Goal: Use online tool/utility: Utilize a website feature to perform a specific function

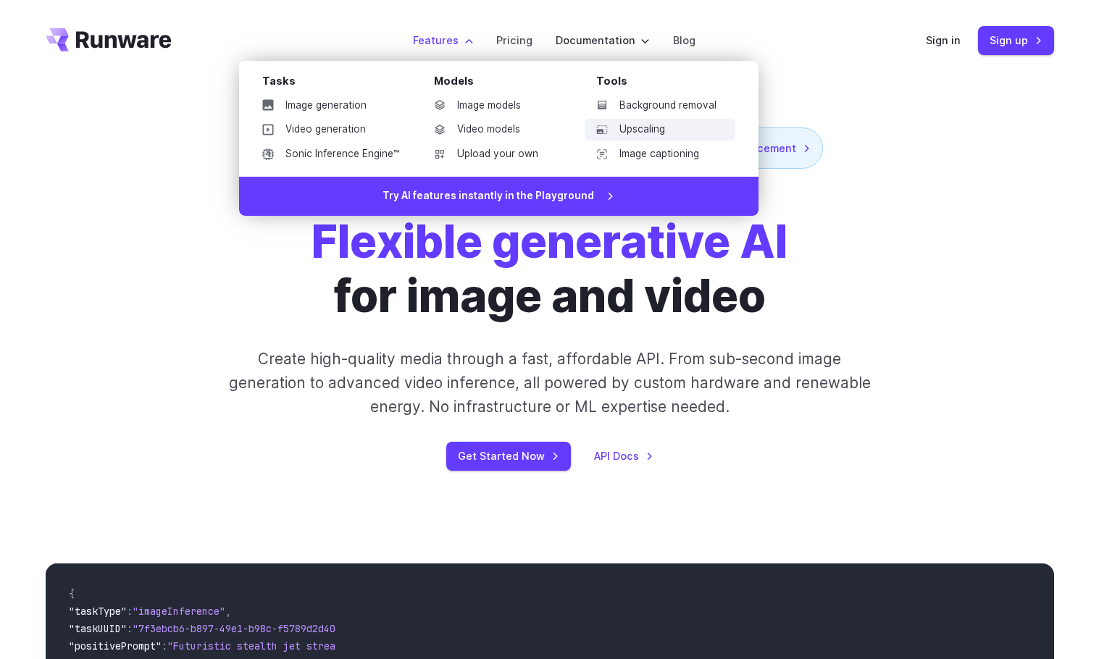
click at [659, 126] on link "Upscaling" at bounding box center [660, 130] width 151 height 22
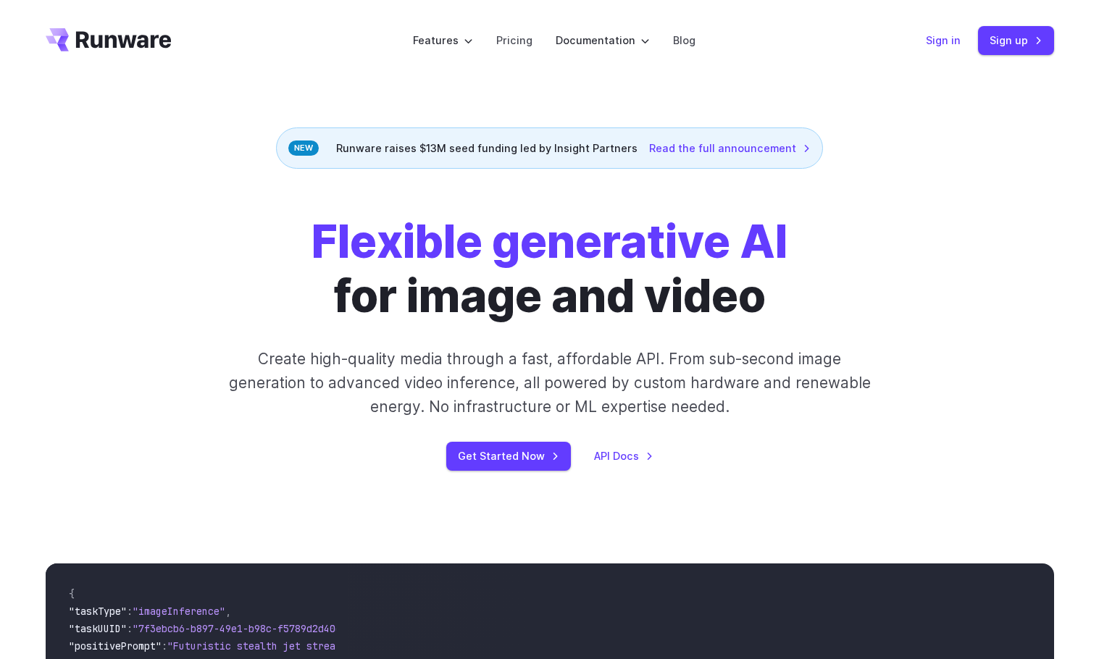
click at [947, 30] on div "Sign in Sign up" at bounding box center [990, 40] width 128 height 28
click at [942, 41] on link "Sign in" at bounding box center [943, 40] width 35 height 17
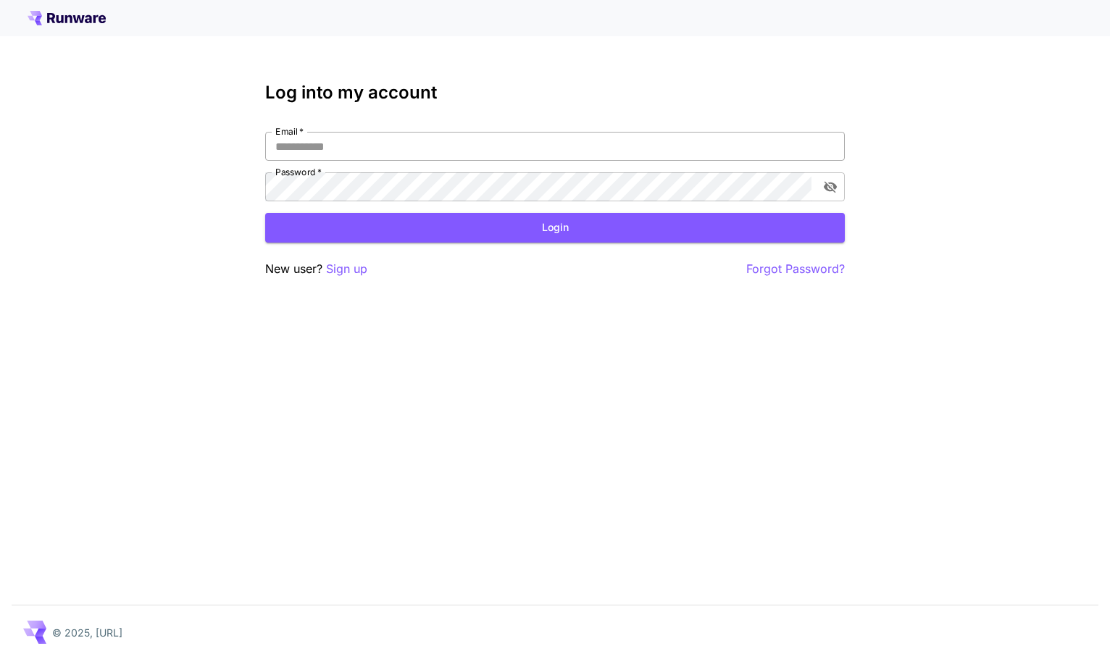
drag, startPoint x: 0, startPoint y: 0, endPoint x: 374, endPoint y: 148, distance: 401.9
click at [374, 148] on input "Email   *" at bounding box center [554, 146] width 579 height 29
type input "**********"
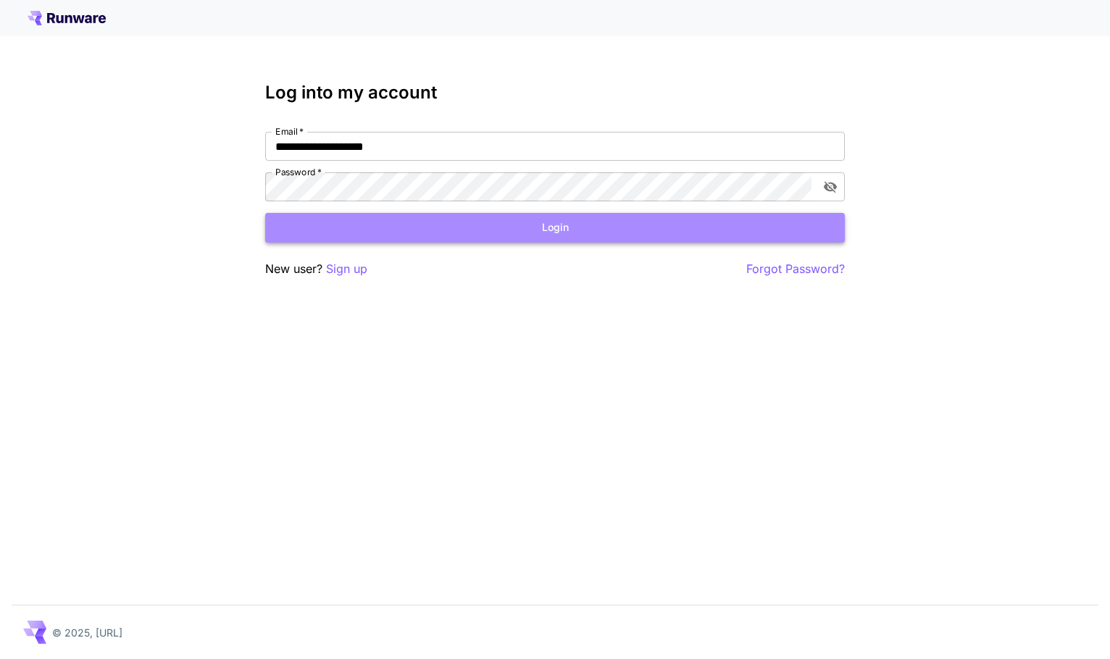
click at [585, 232] on button "Login" at bounding box center [554, 228] width 579 height 30
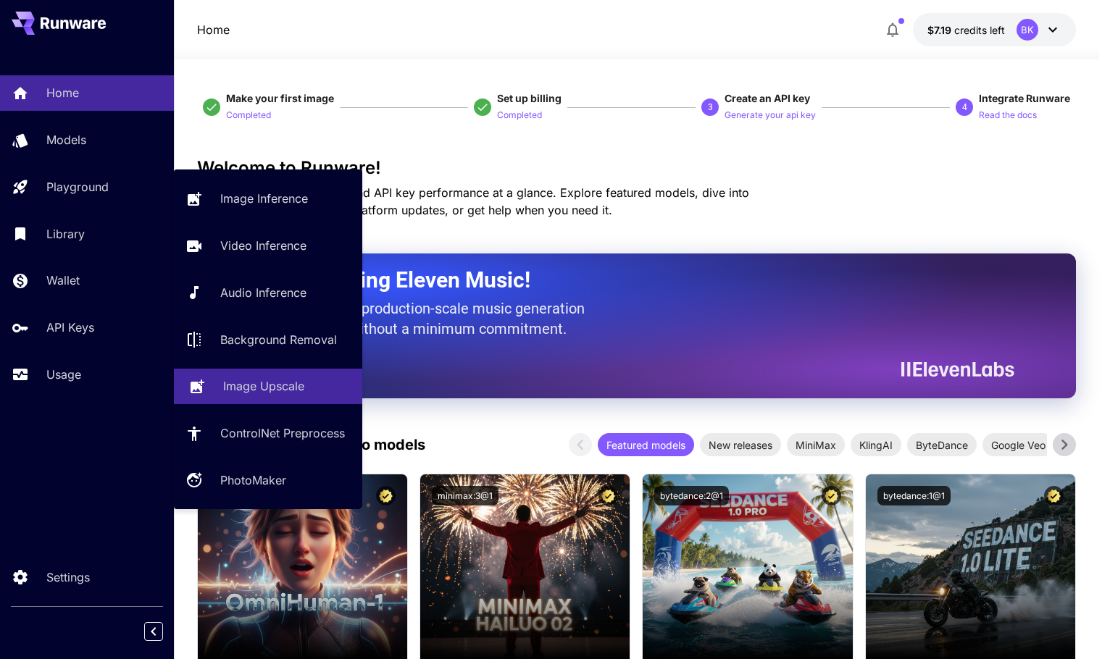
click at [298, 391] on p "Image Upscale" at bounding box center [263, 385] width 81 height 17
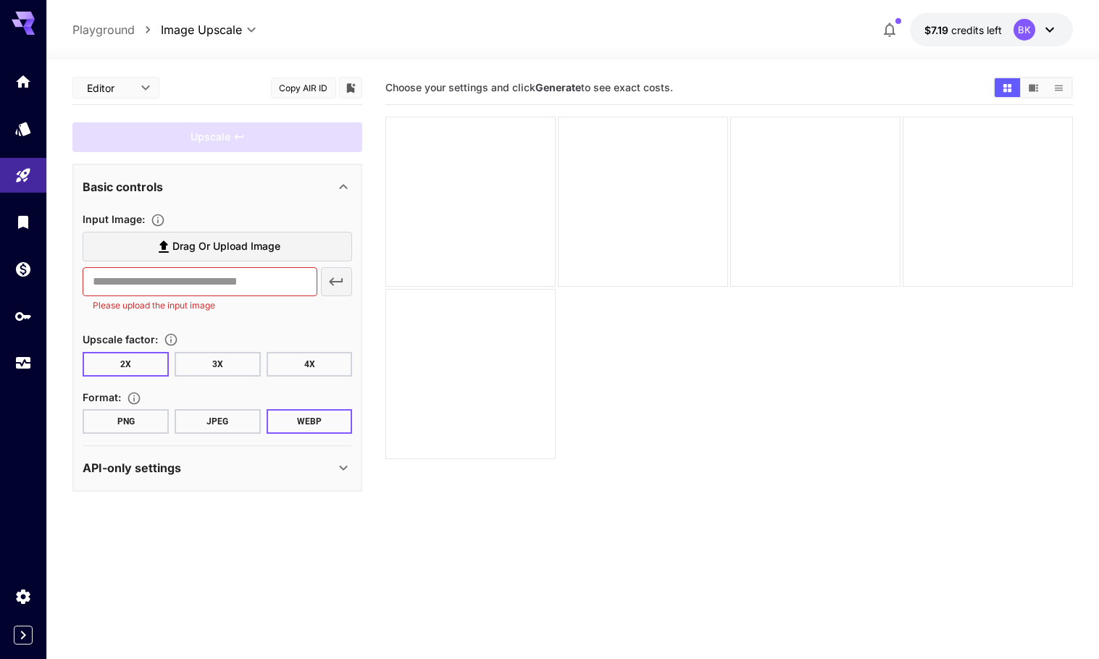
click at [143, 429] on button "PNG" at bounding box center [126, 421] width 86 height 25
click at [211, 246] on span "Drag or upload image" at bounding box center [226, 247] width 108 height 18
click at [0, 0] on input "Drag or upload image" at bounding box center [0, 0] width 0 height 0
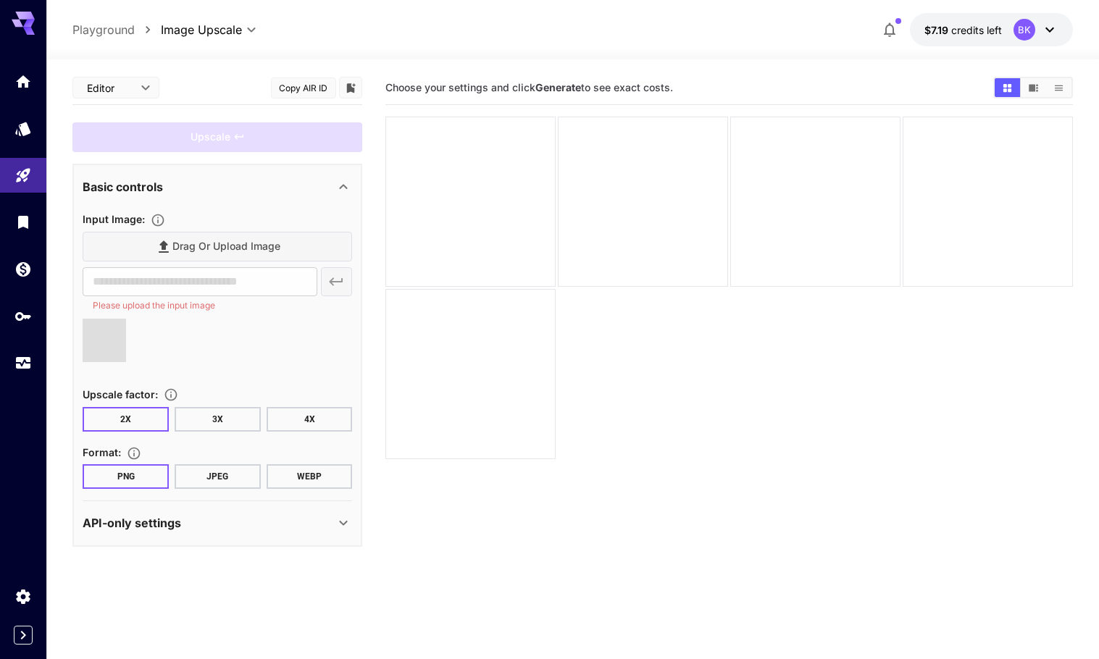
type input "**********"
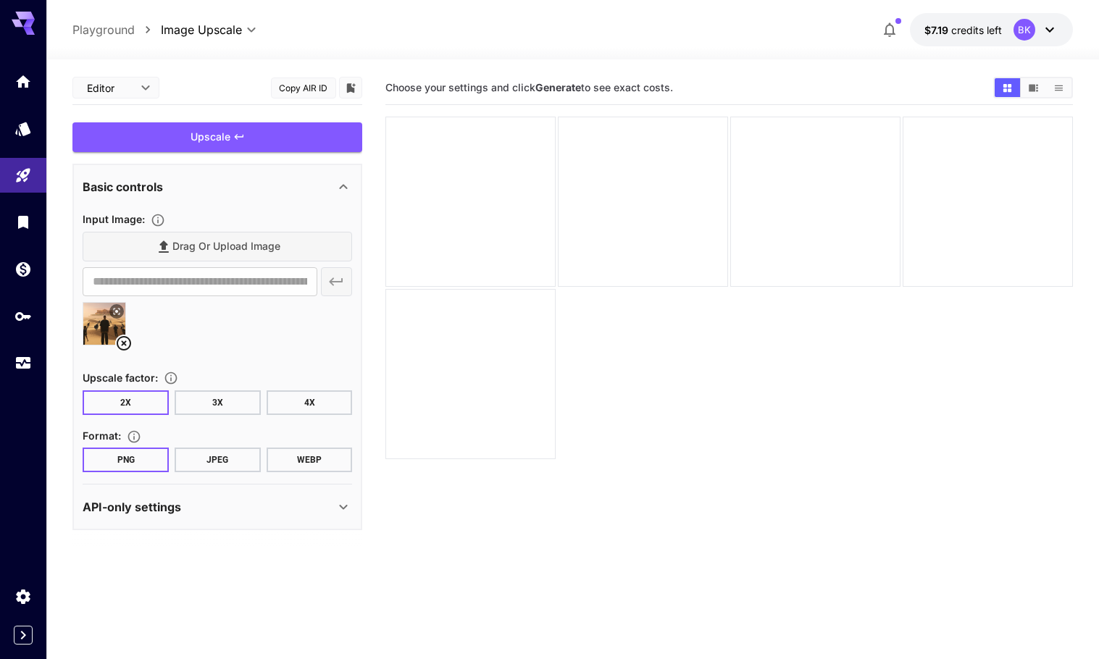
click at [230, 395] on button "3X" at bounding box center [218, 402] width 86 height 25
click at [300, 402] on button "4X" at bounding box center [310, 402] width 86 height 25
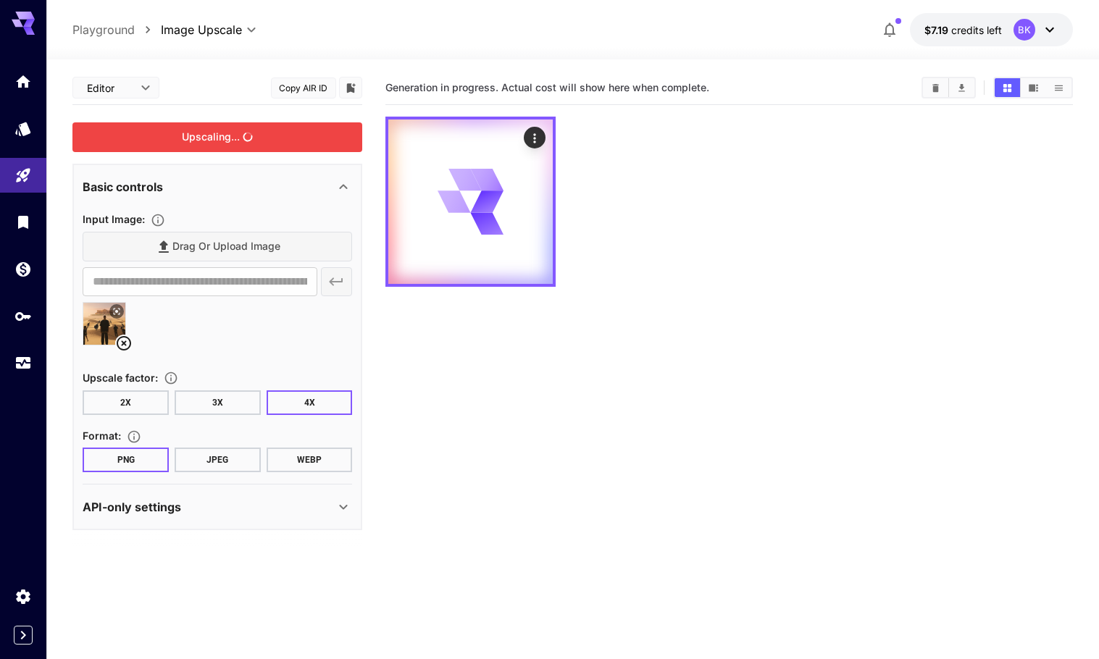
click at [239, 144] on div "Upscaling..." at bounding box center [217, 137] width 290 height 30
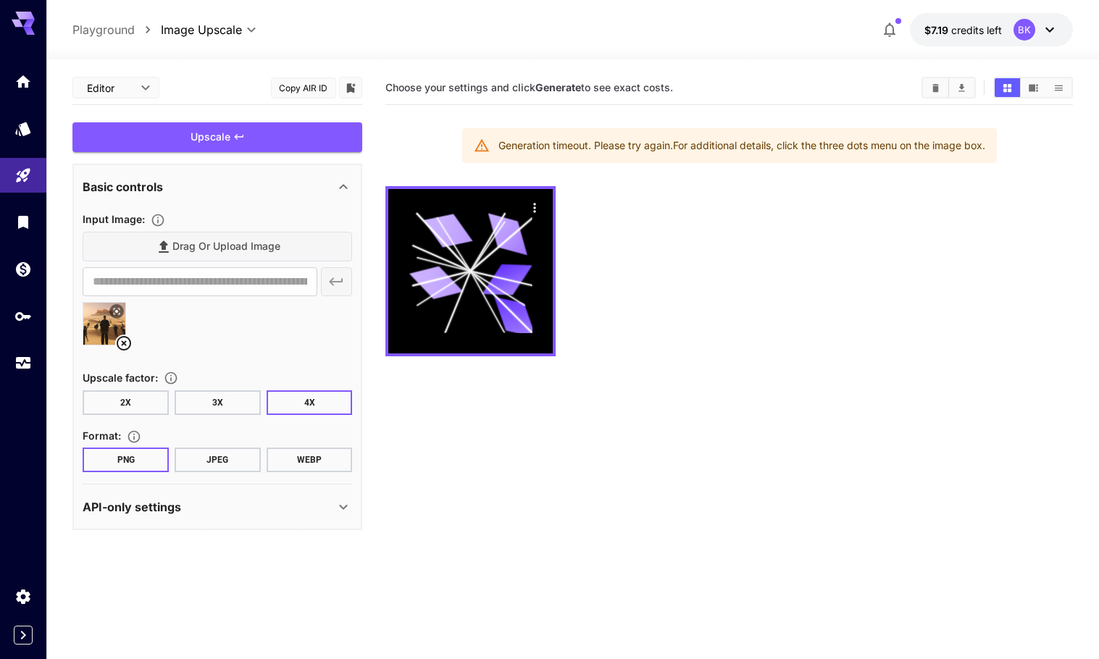
click at [166, 244] on div "Drag or upload image" at bounding box center [217, 247] width 269 height 30
click at [127, 342] on icon at bounding box center [123, 343] width 17 height 17
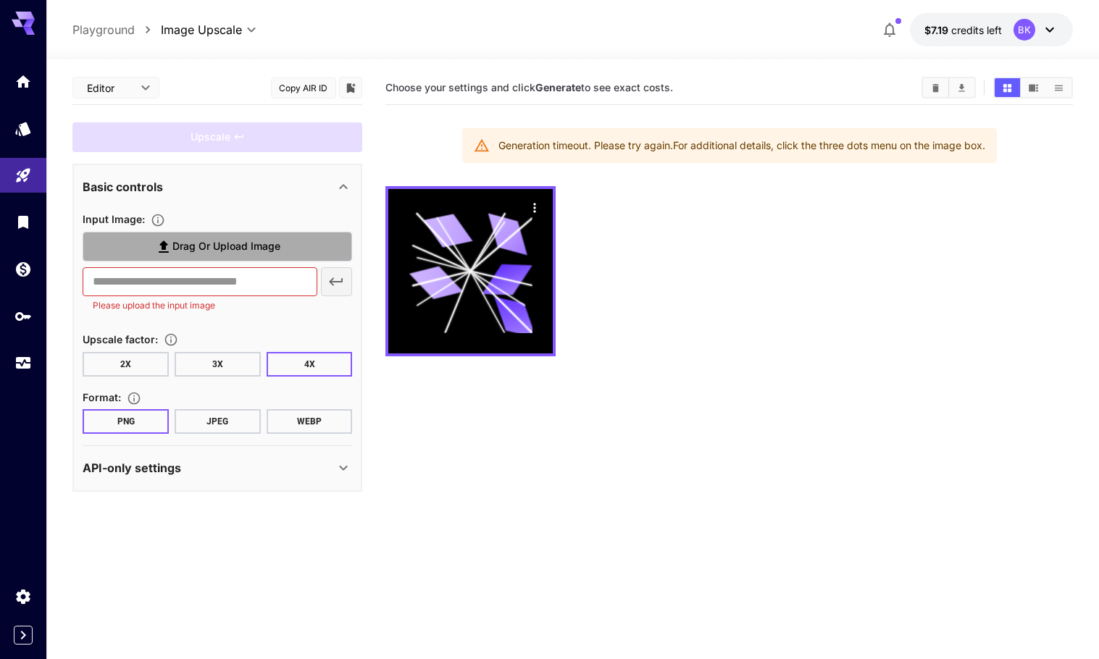
click at [210, 248] on span "Drag or upload image" at bounding box center [226, 247] width 108 height 18
click at [0, 0] on input "Drag or upload image" at bounding box center [0, 0] width 0 height 0
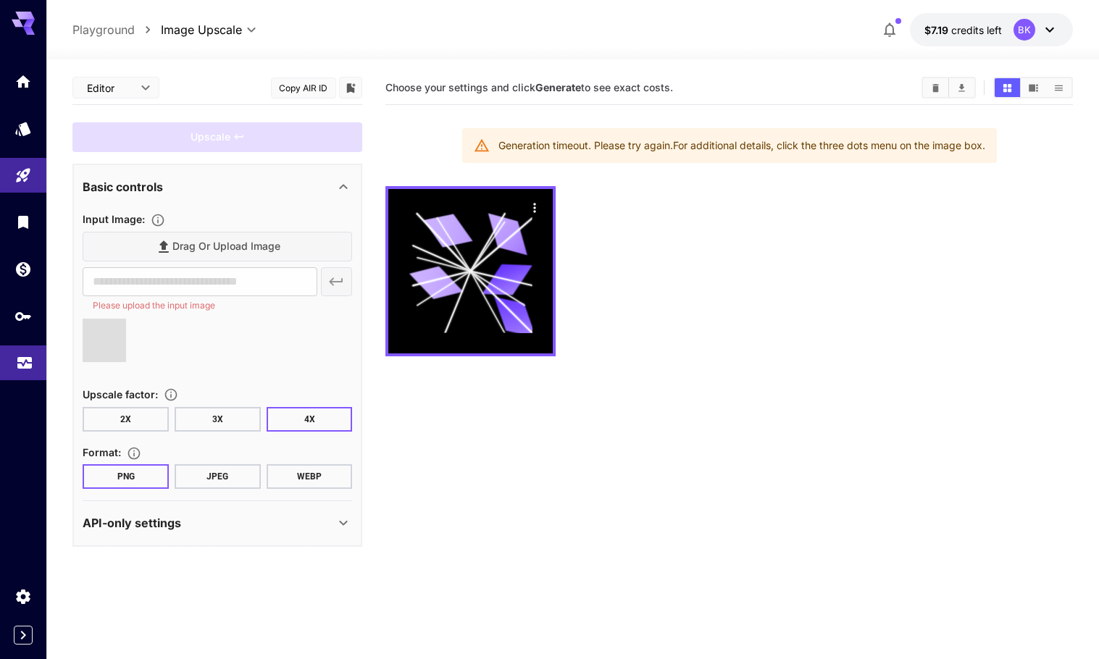
type input "**********"
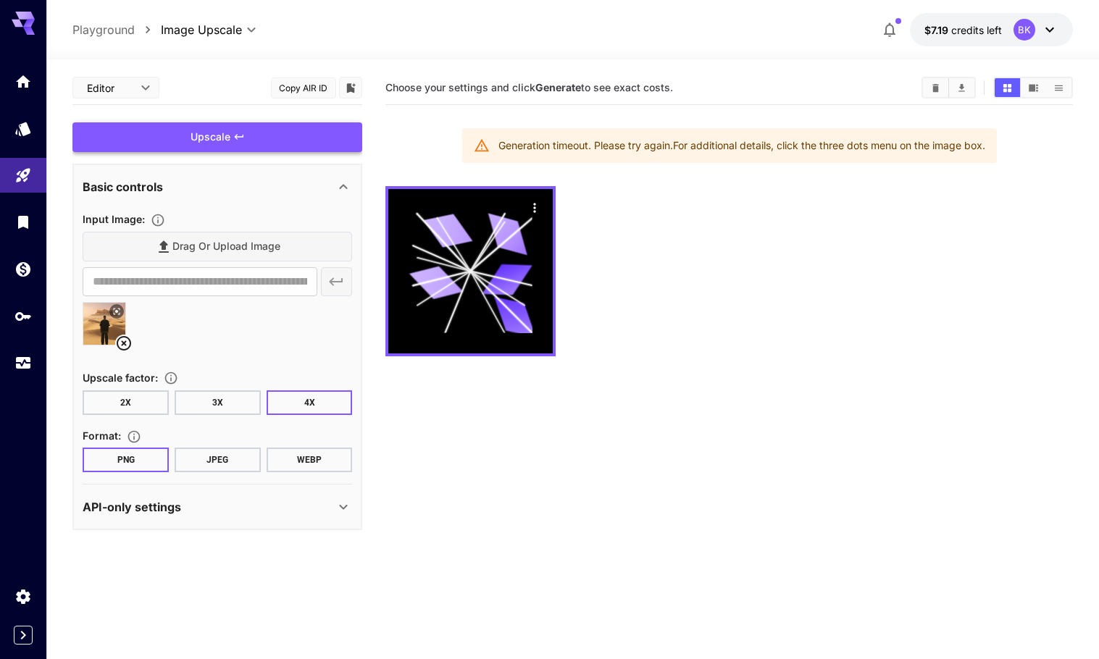
click at [217, 139] on div "Upscale" at bounding box center [217, 137] width 290 height 30
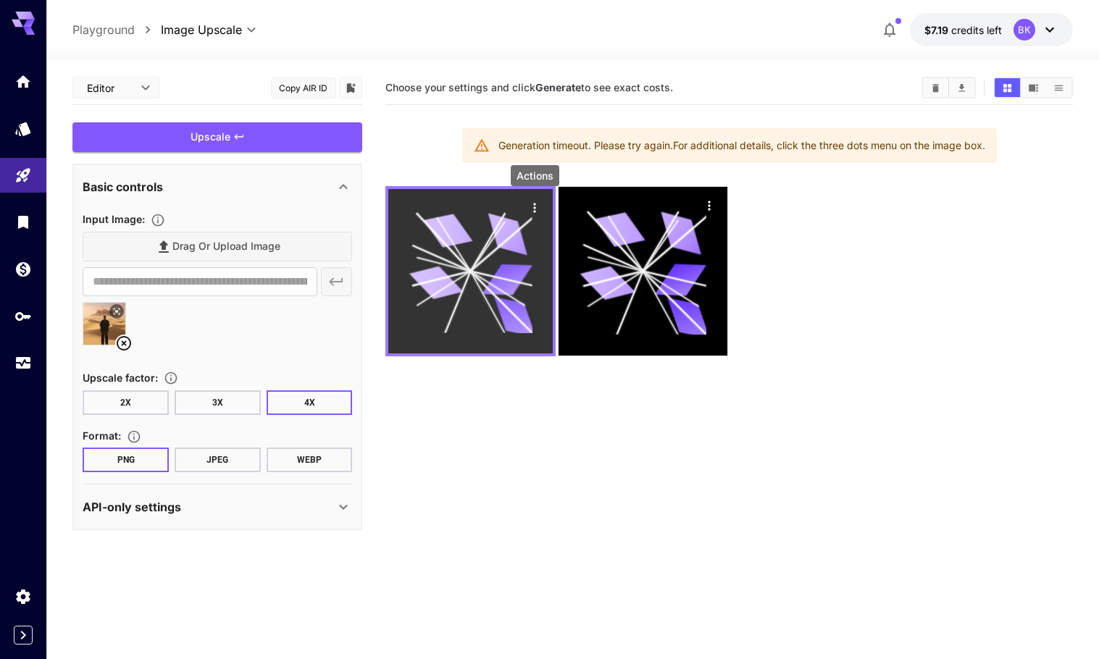
click at [541, 203] on icon "Actions" at bounding box center [534, 208] width 14 height 14
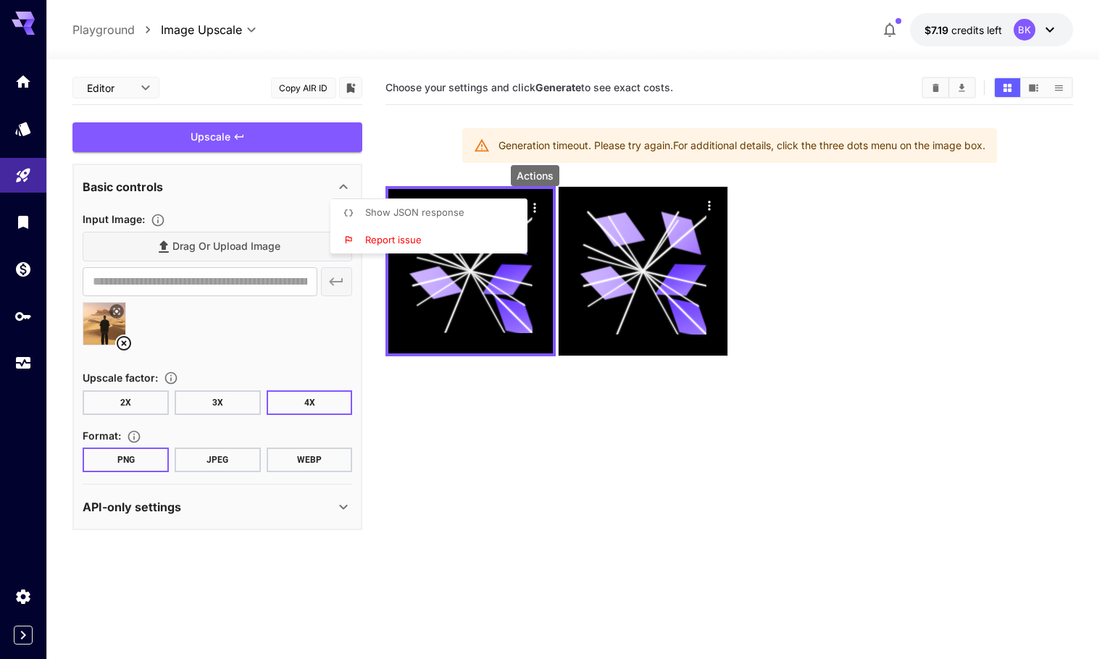
click at [511, 208] on li "Show JSON response" at bounding box center [433, 213] width 206 height 28
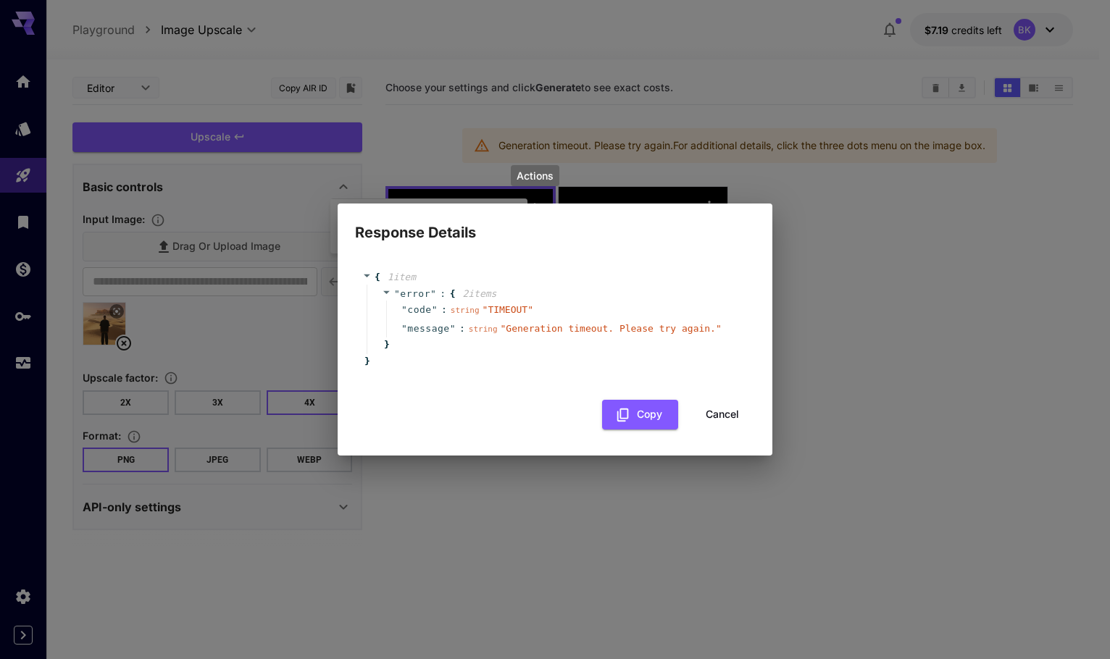
click at [732, 411] on button "Cancel" at bounding box center [722, 415] width 65 height 30
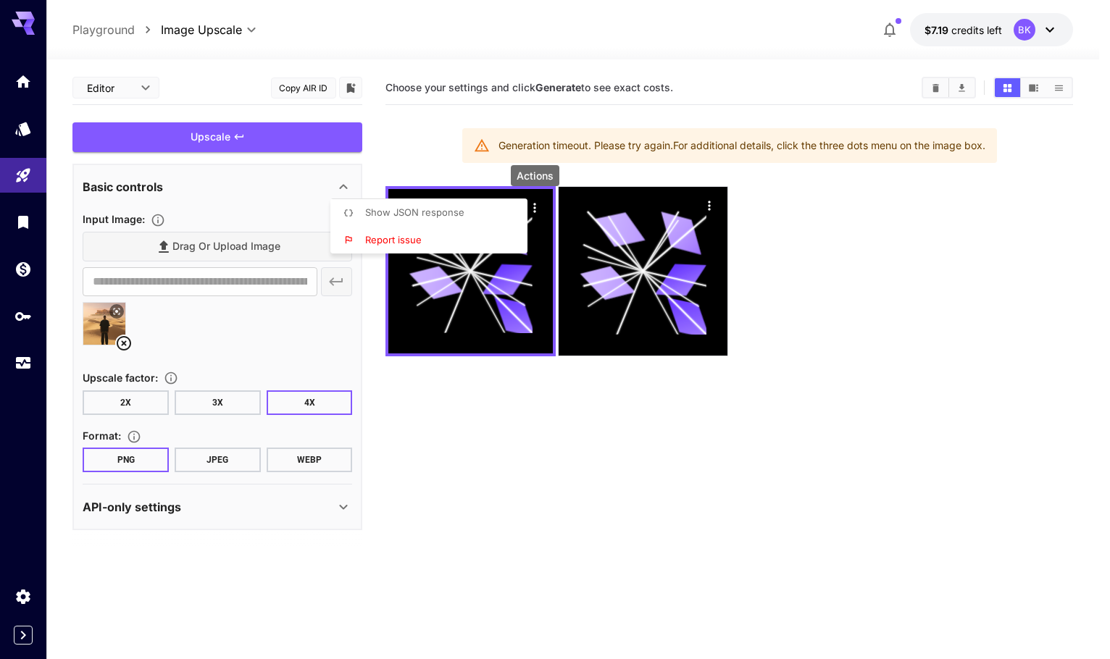
click at [218, 399] on div at bounding box center [555, 329] width 1110 height 659
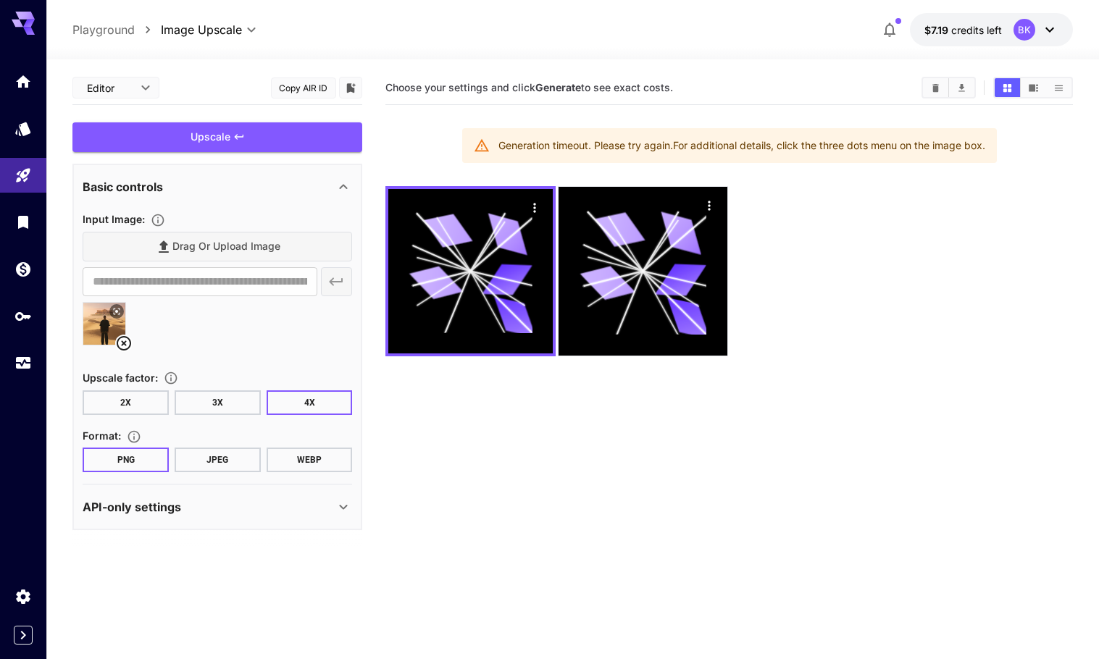
click at [214, 407] on button "3X" at bounding box center [218, 402] width 86 height 25
click at [223, 141] on div "Upscale" at bounding box center [217, 137] width 290 height 30
